Goal: Information Seeking & Learning: Find specific page/section

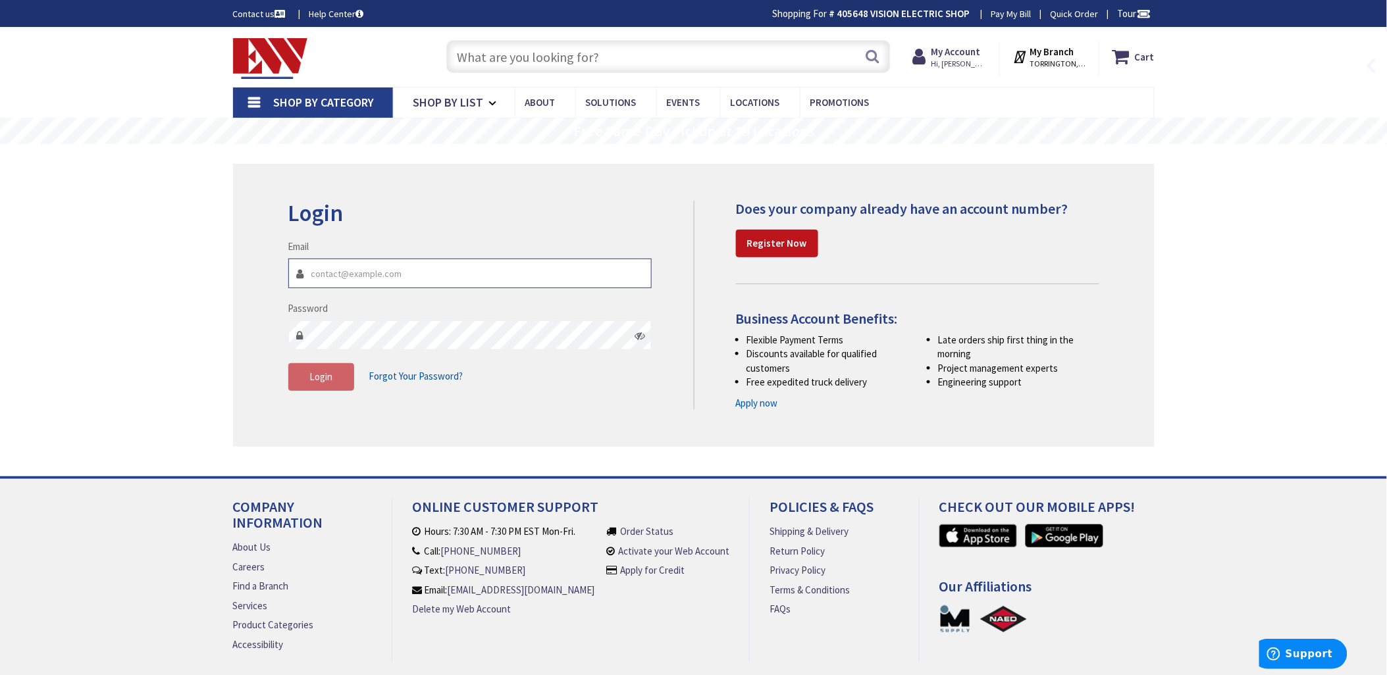
type input "[EMAIL_ADDRESS][DOMAIN_NAME]"
click at [317, 372] on span "Login" at bounding box center [320, 377] width 23 height 13
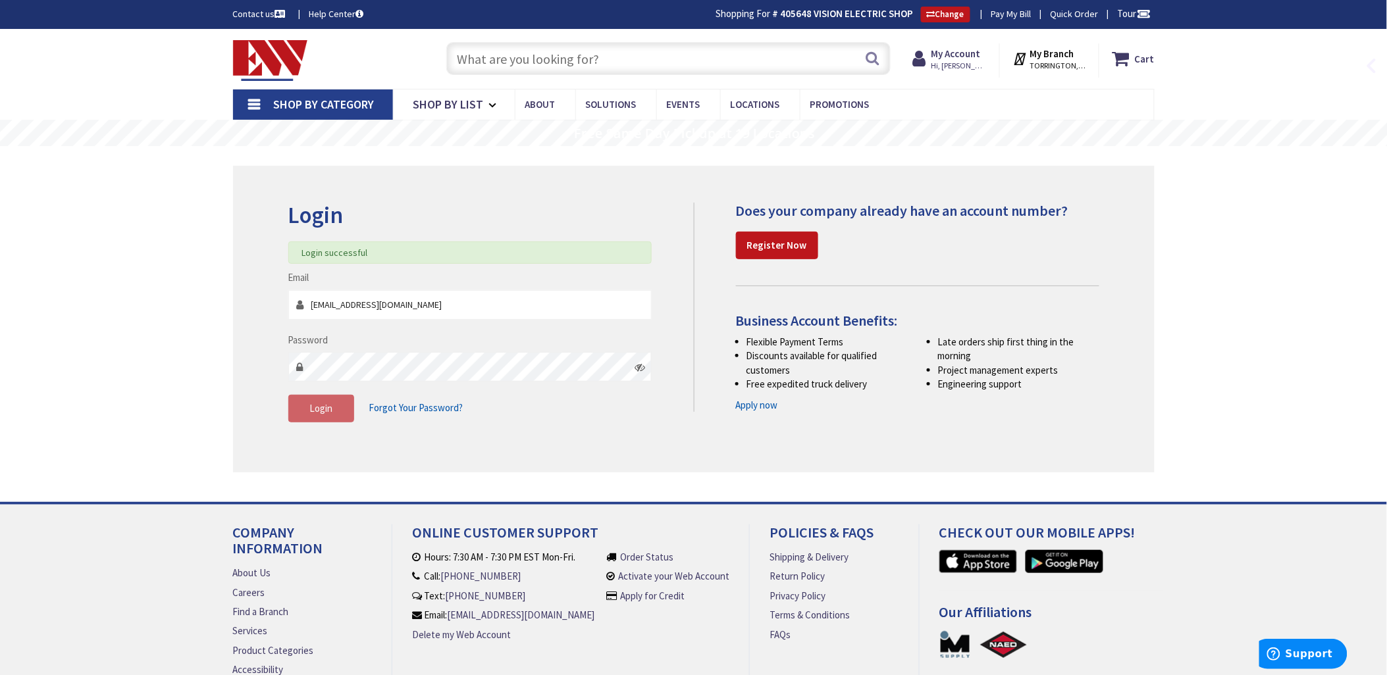
click at [481, 57] on input "text" at bounding box center [668, 58] width 444 height 33
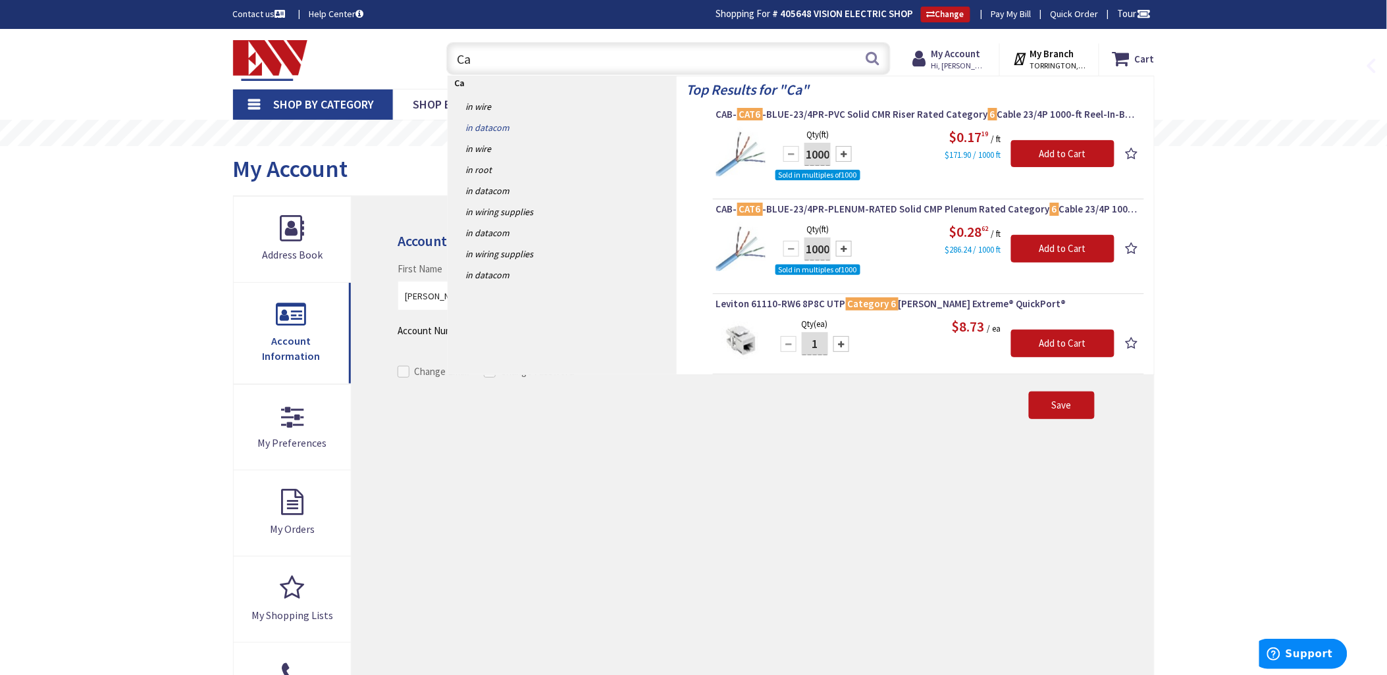
type input "C"
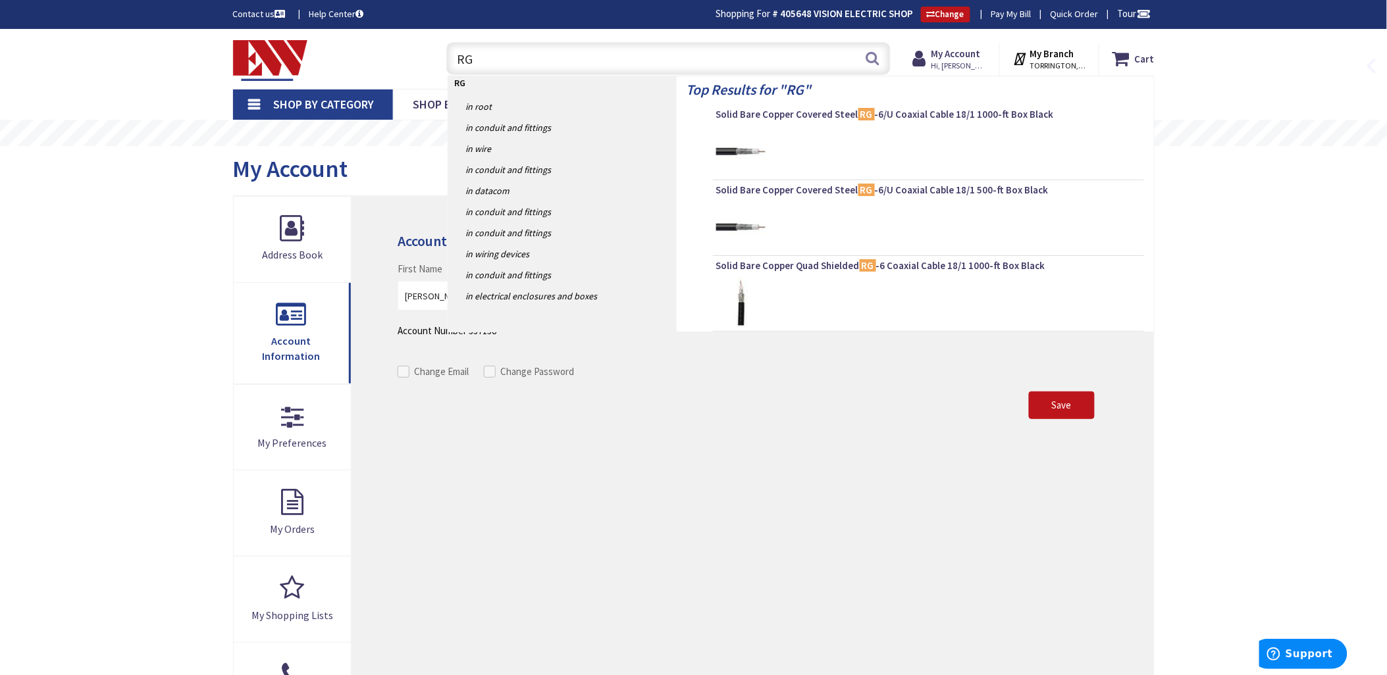
type input "RG6"
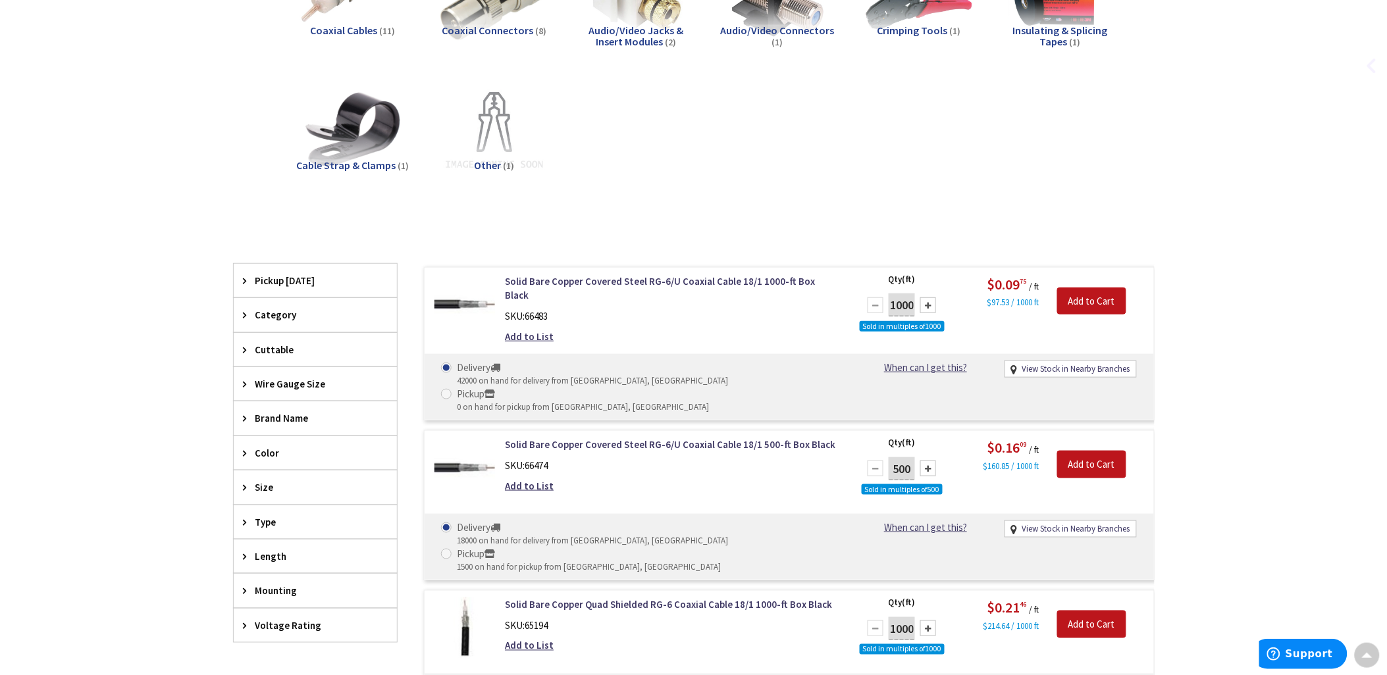
scroll to position [283, 0]
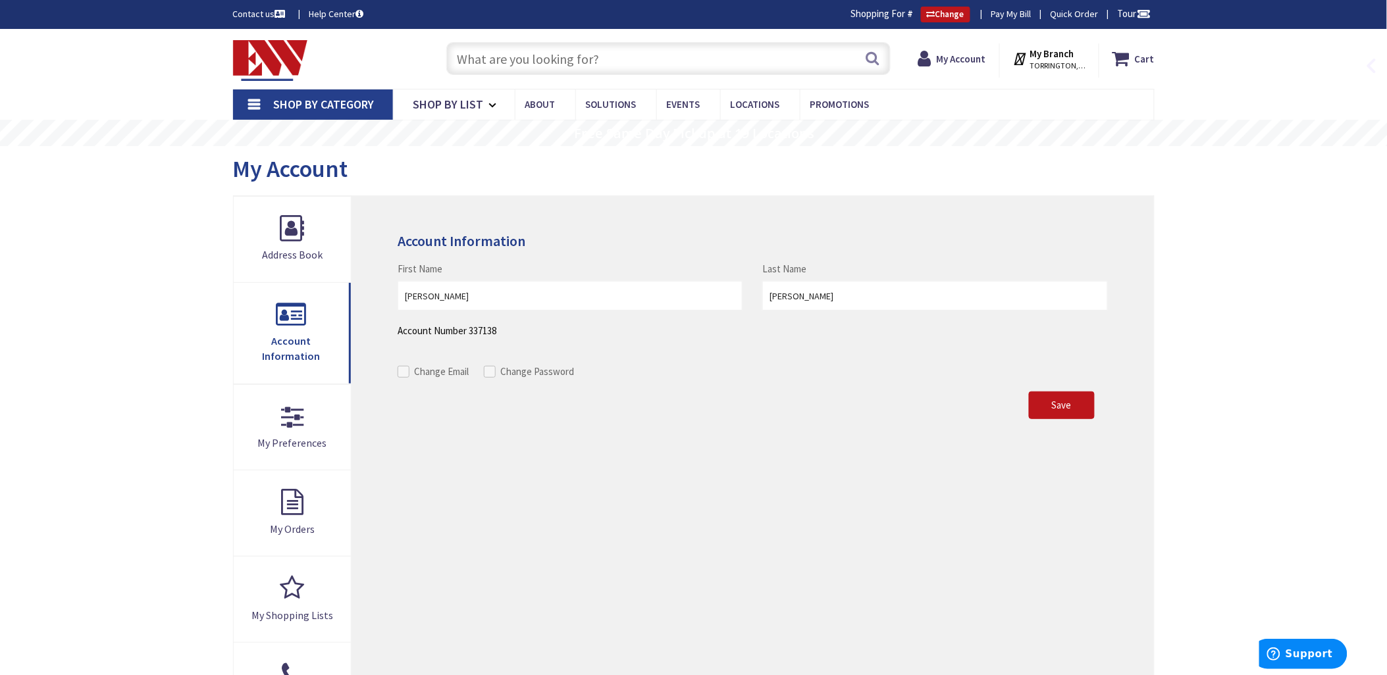
click at [491, 62] on input "text" at bounding box center [668, 58] width 444 height 33
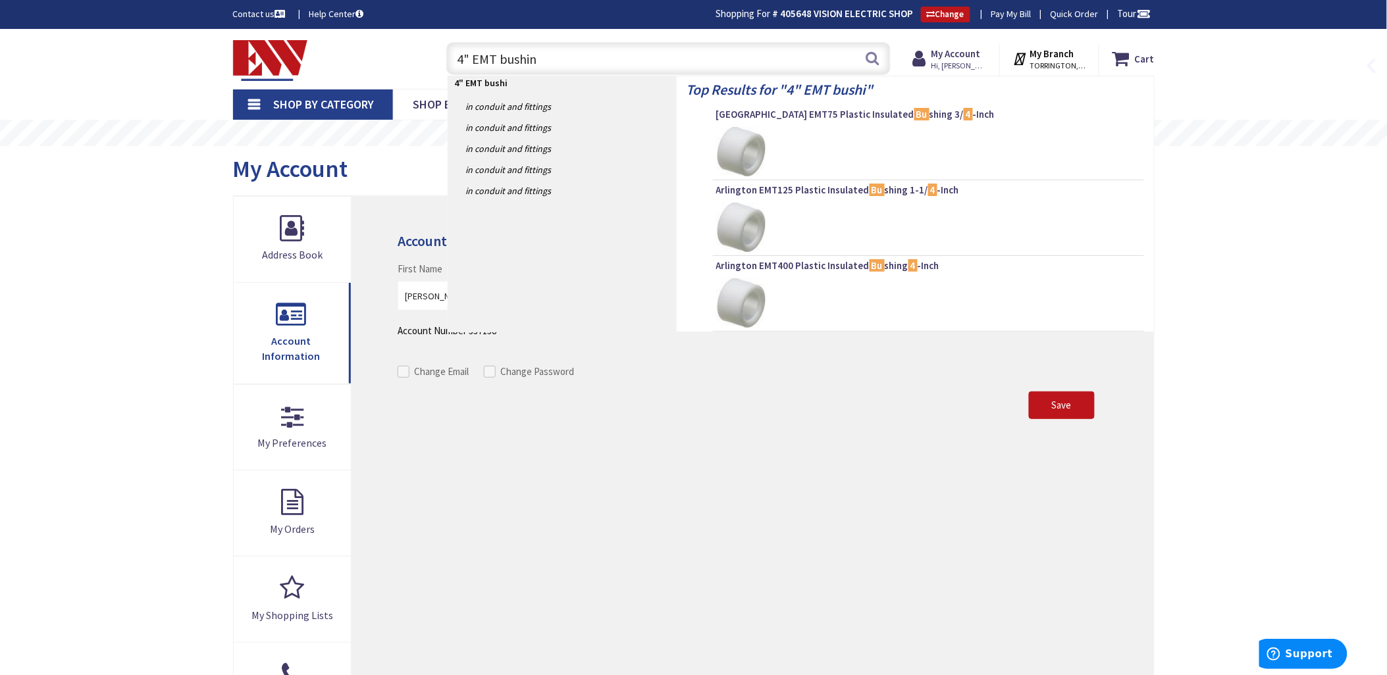
type input "4" EMT bushing"
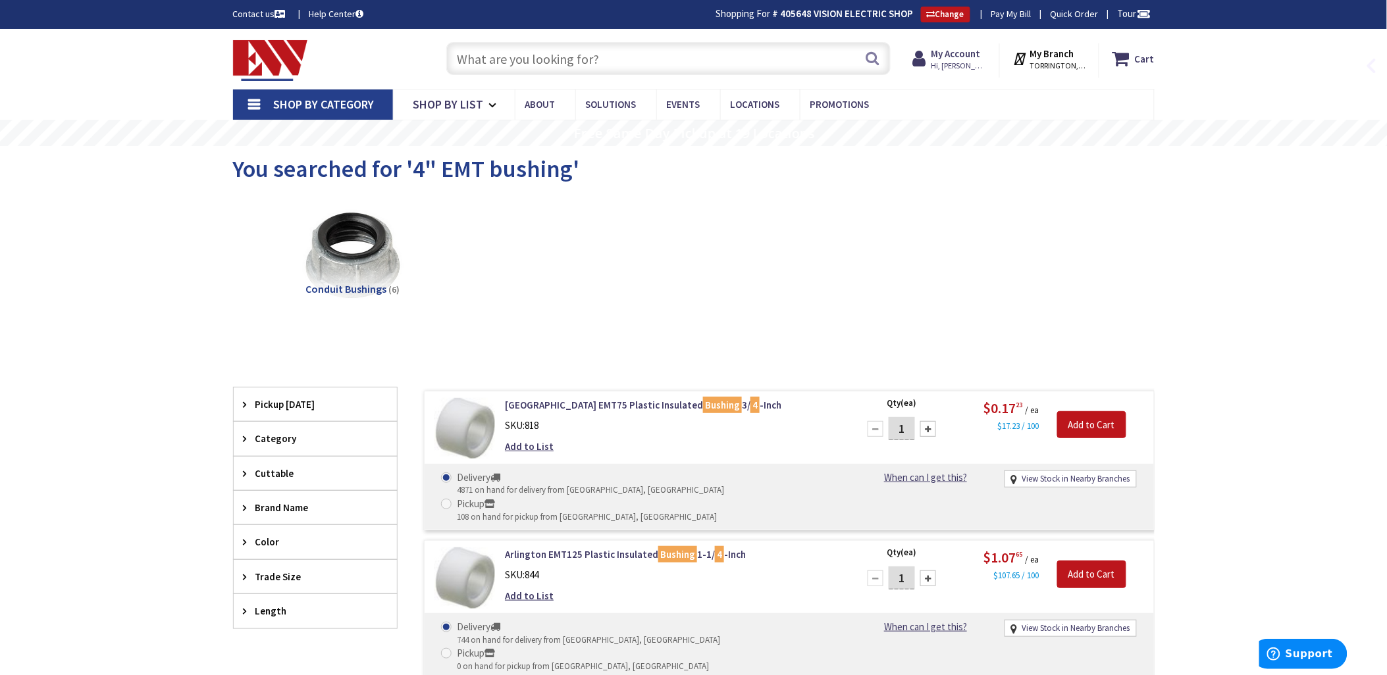
drag, startPoint x: 489, startPoint y: 57, endPoint x: 771, endPoint y: 66, distance: 281.8
click at [491, 58] on input "text" at bounding box center [668, 58] width 444 height 33
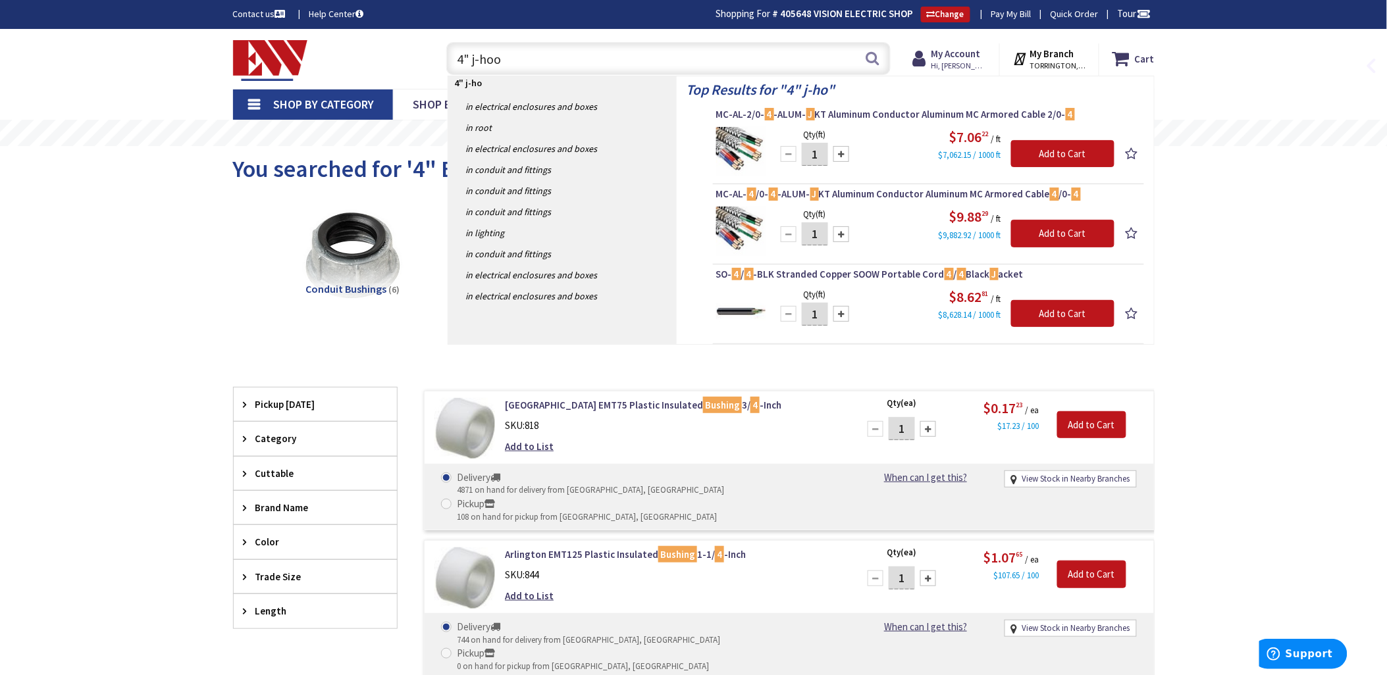
type input "4" j-hook"
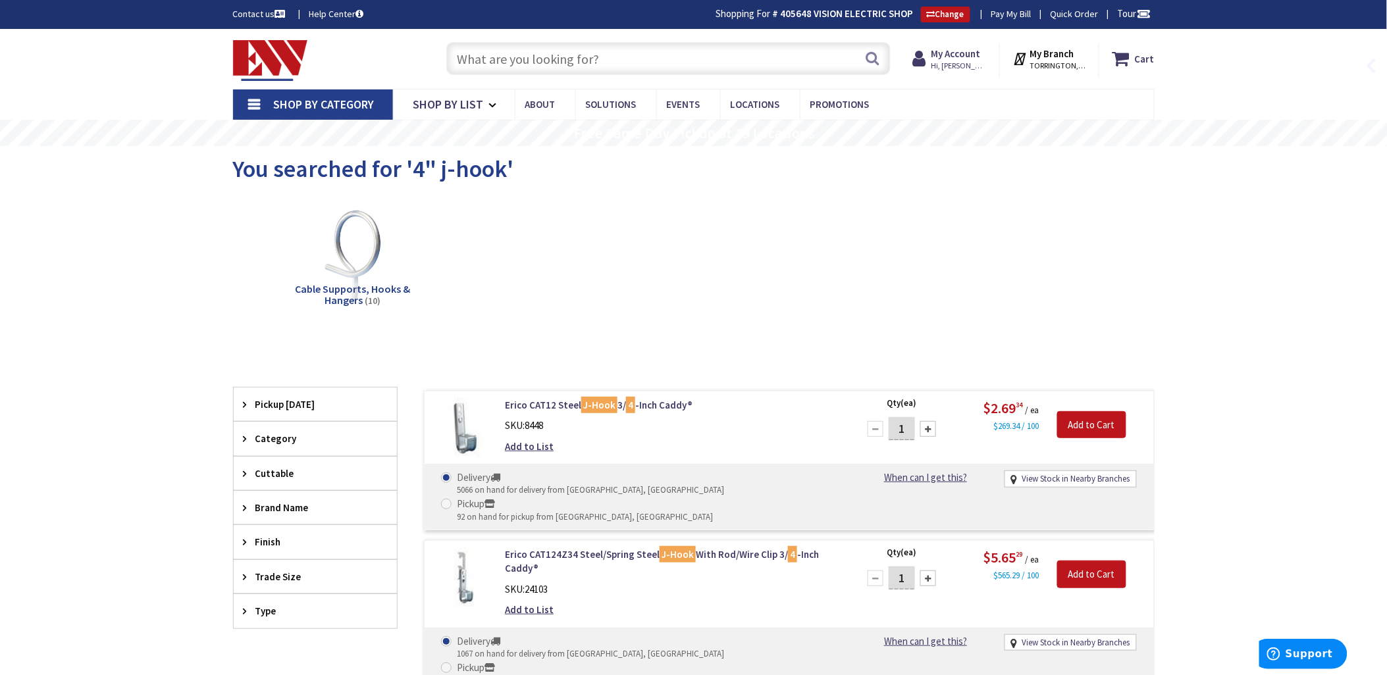
drag, startPoint x: 465, startPoint y: 61, endPoint x: 788, endPoint y: 147, distance: 333.8
click at [468, 61] on input "text" at bounding box center [668, 58] width 444 height 33
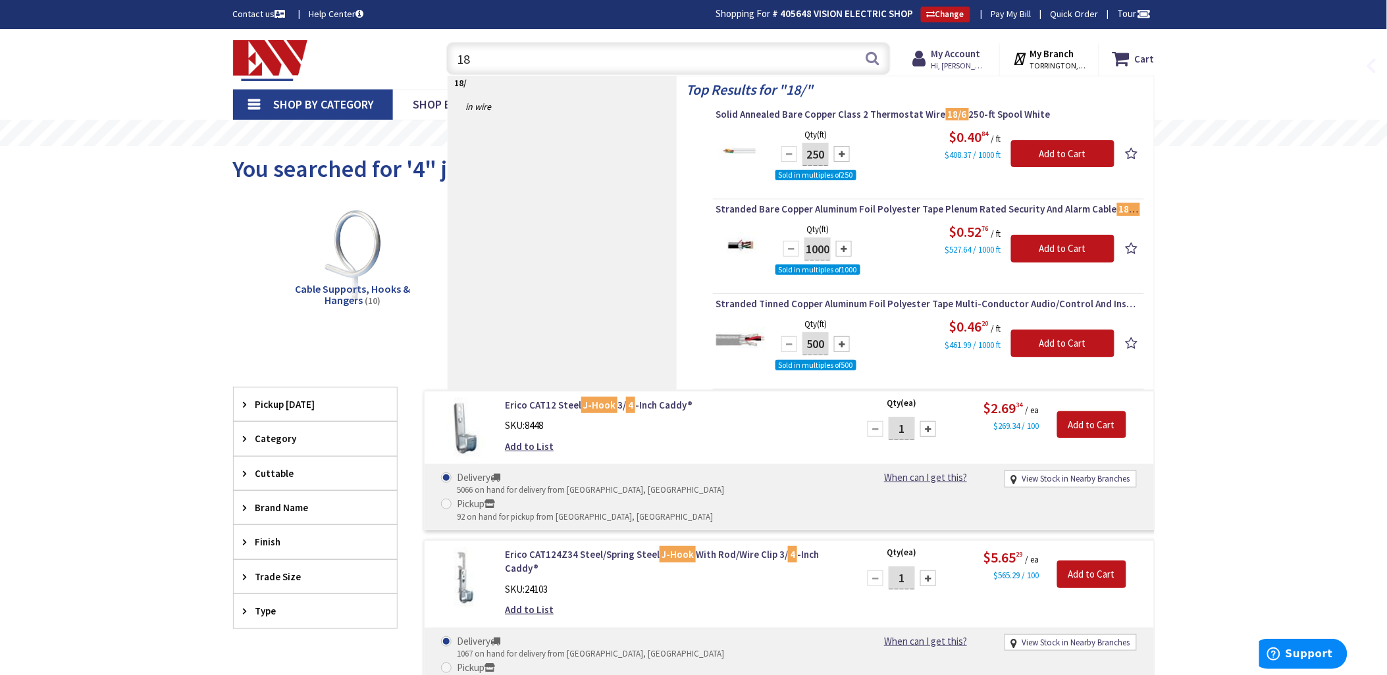
type input "1"
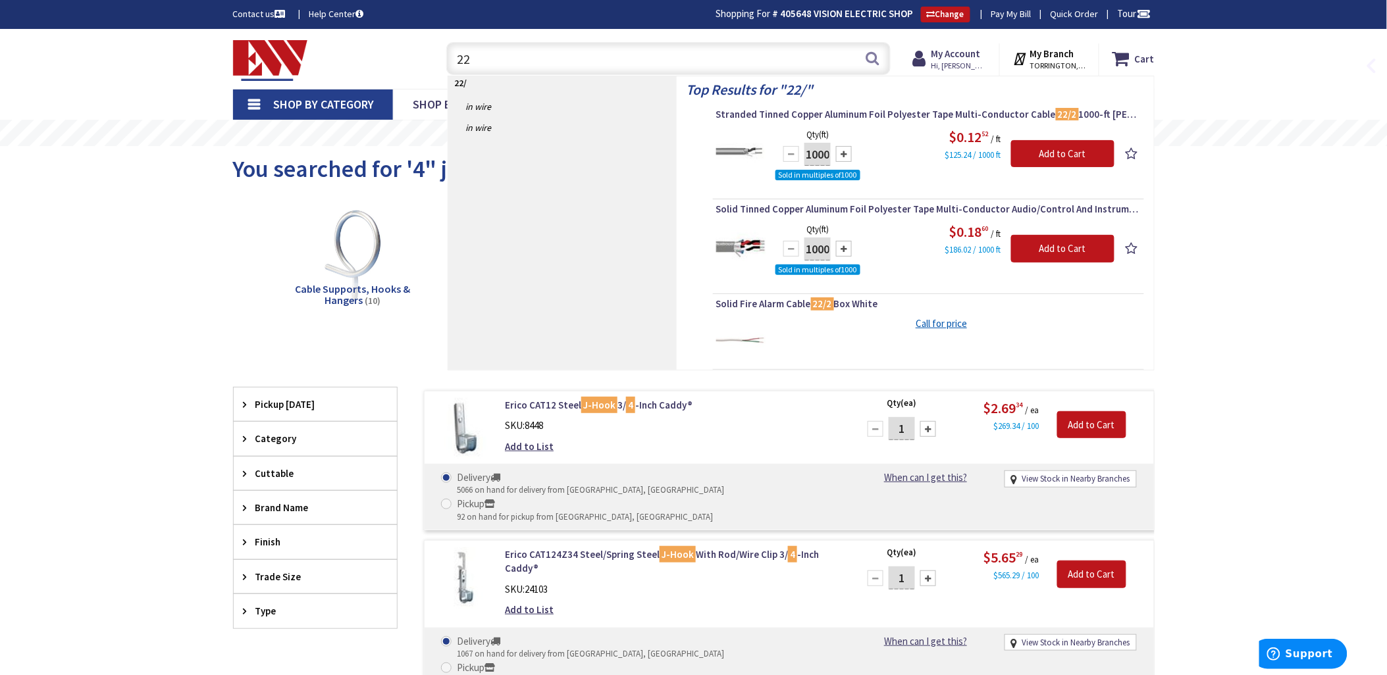
type input "2"
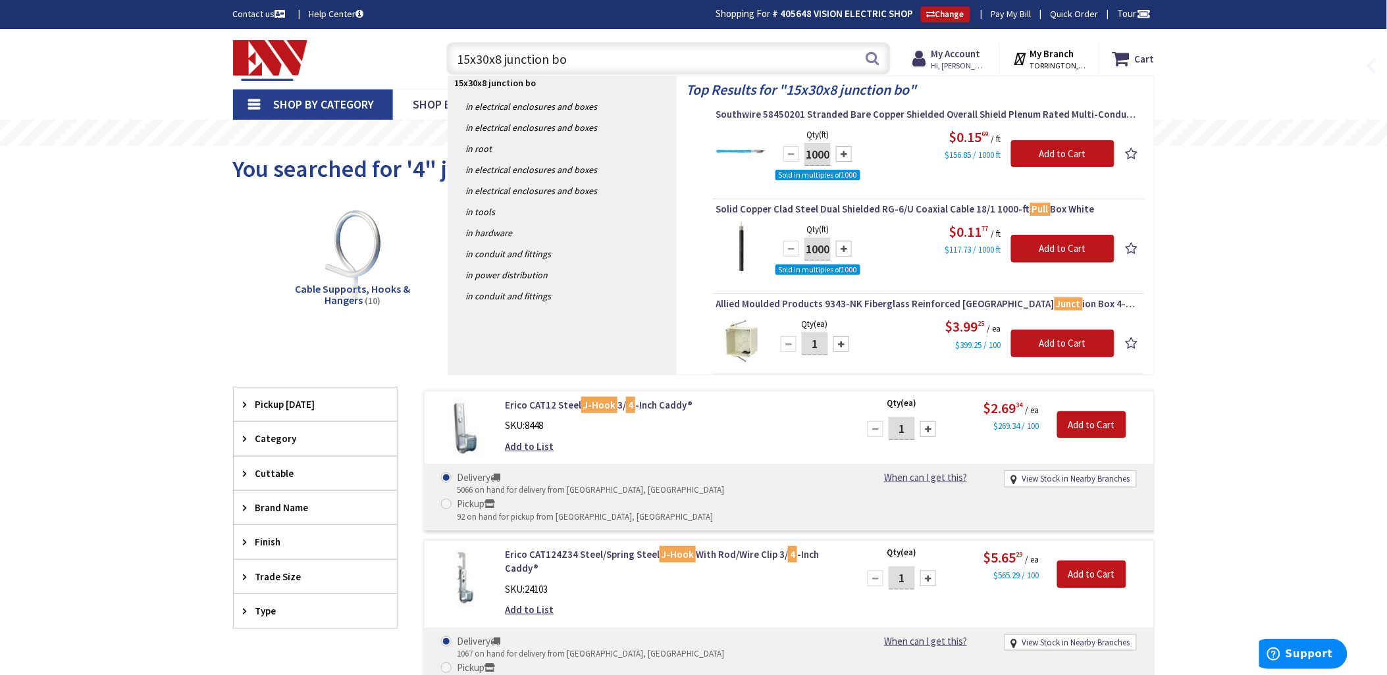
type input "15x30x8 junction box"
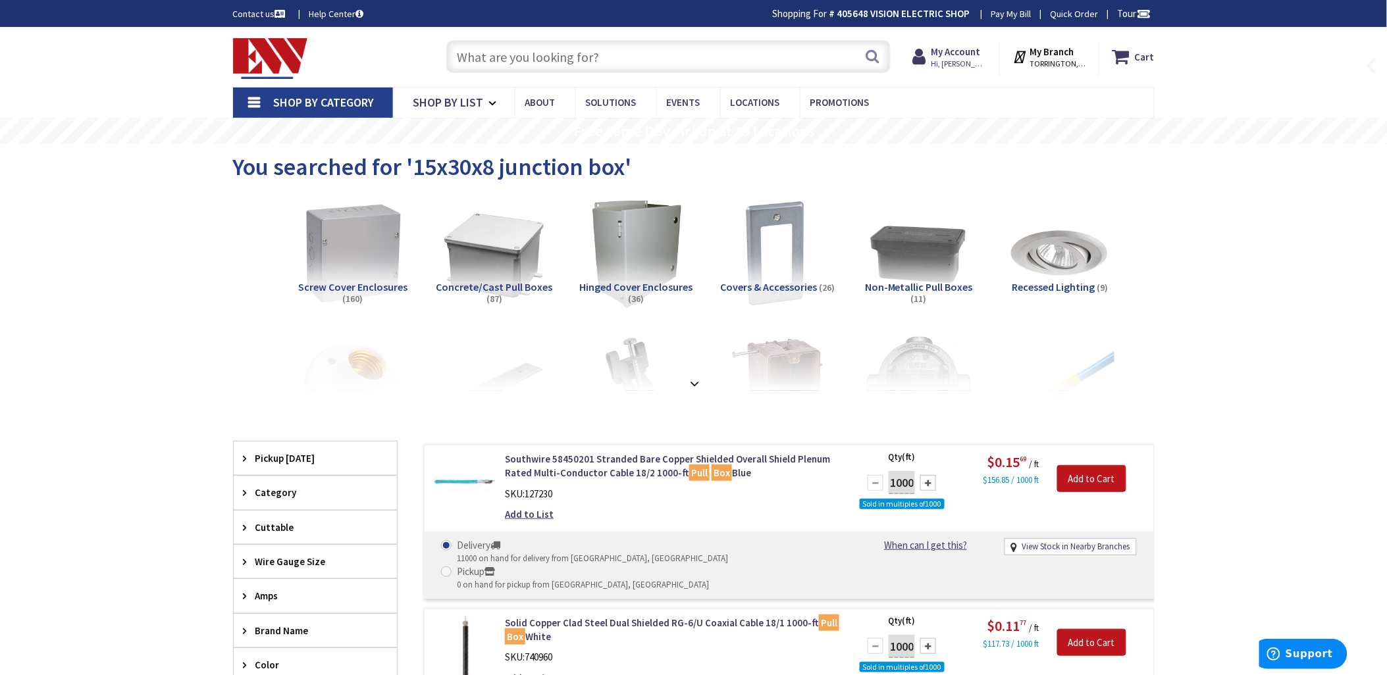
click at [351, 259] on img at bounding box center [352, 253] width 119 height 119
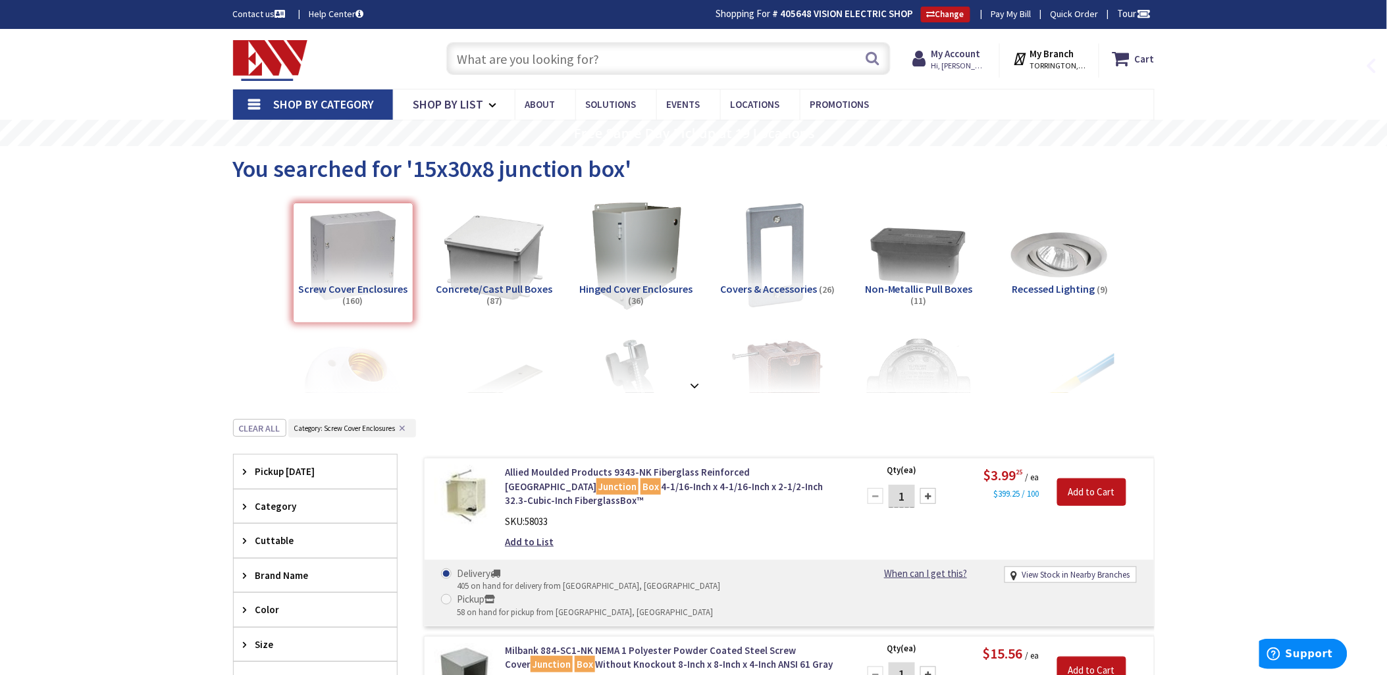
click at [485, 55] on input "text" at bounding box center [668, 58] width 444 height 33
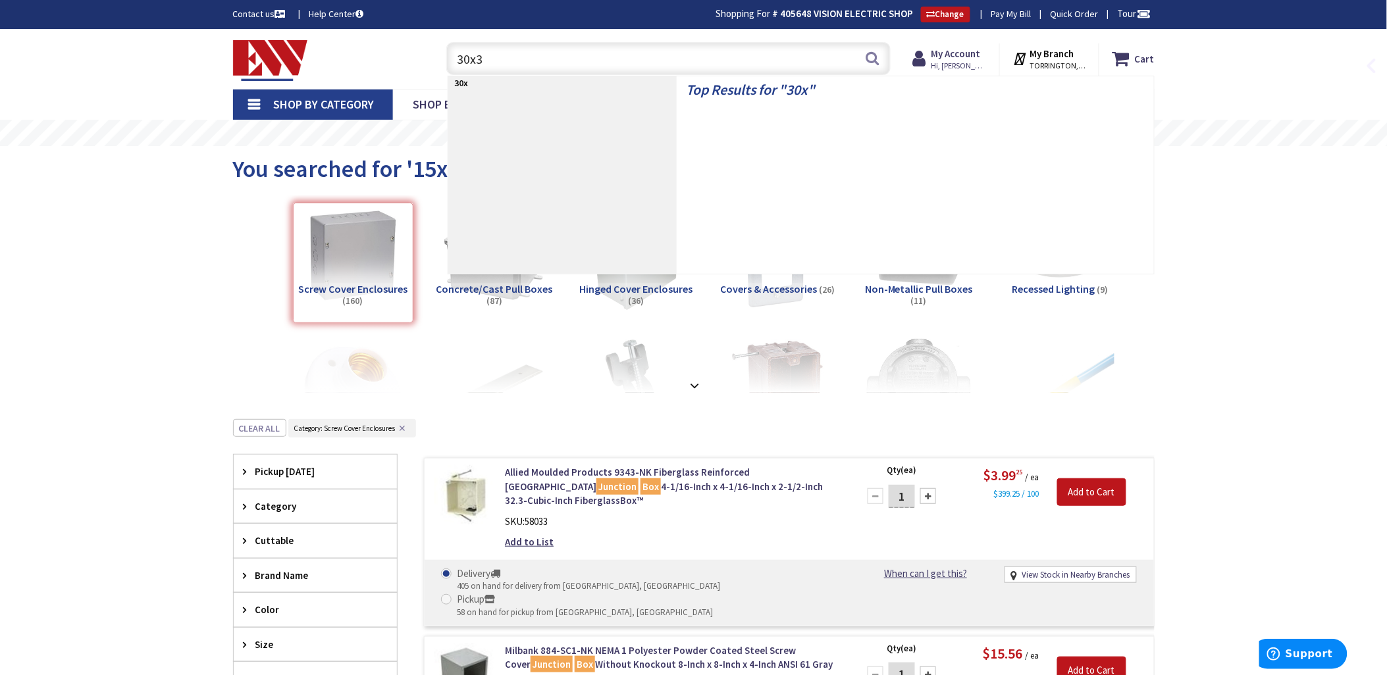
type input "30x30"
